Goal: Information Seeking & Learning: Find specific fact

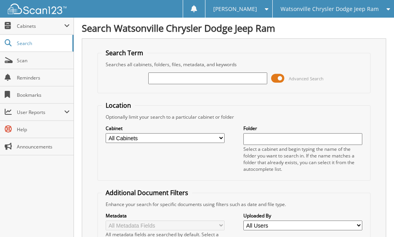
click at [186, 79] on input "text" at bounding box center [207, 78] width 119 height 12
type input "jt25086"
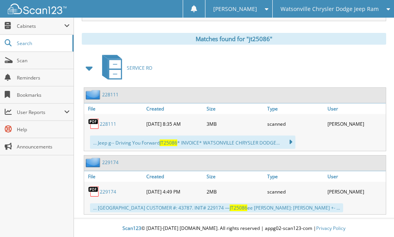
scroll to position [339, 0]
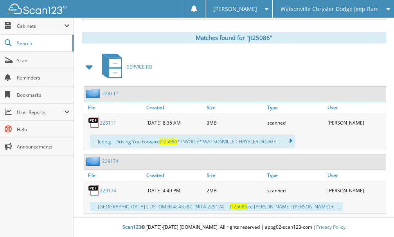
click at [105, 123] on link "228111" at bounding box center [108, 122] width 16 height 7
click at [27, 58] on span "Scan" at bounding box center [43, 60] width 53 height 7
